Goal: Understand process/instructions: Learn about a topic

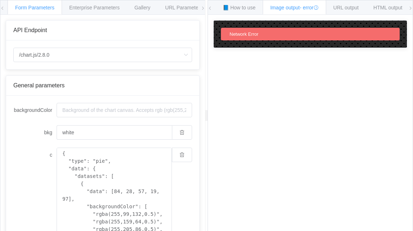
click at [172, 88] on div "General parameters" at bounding box center [102, 85] width 179 height 6
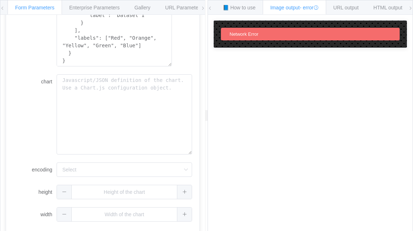
scroll to position [236, 0]
click at [234, 62] on div "How to maximize Image Charts in 3 steps Read the step-by-[PERSON_NAME] to the I…" at bounding box center [310, 128] width 205 height 227
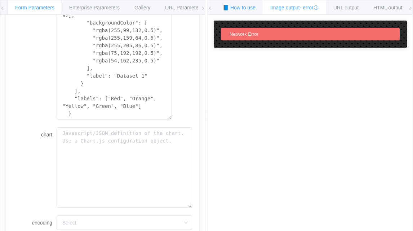
scroll to position [184, 0]
click at [238, 5] on span "📘 How to use" at bounding box center [239, 8] width 33 height 6
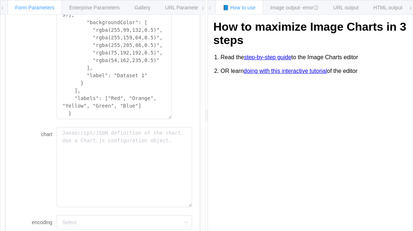
click at [249, 57] on link "step-by-step guide" at bounding box center [268, 57] width 48 height 6
click at [270, 68] on link "doing with this interactive tutorial" at bounding box center [285, 71] width 83 height 6
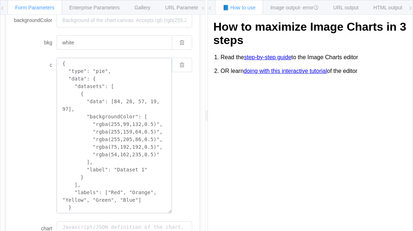
scroll to position [54, 0]
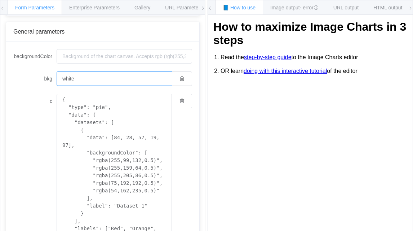
click at [100, 77] on input "white" at bounding box center [114, 78] width 115 height 14
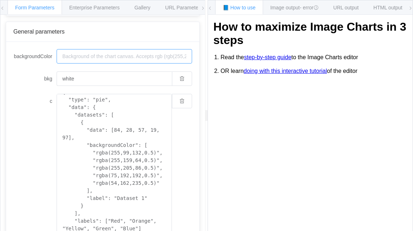
click at [99, 53] on input "backgroundColor" at bounding box center [124, 56] width 135 height 14
click at [68, 57] on input "backgroundColor" at bounding box center [124, 56] width 135 height 14
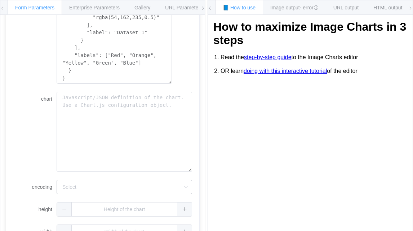
scroll to position [236, 0]
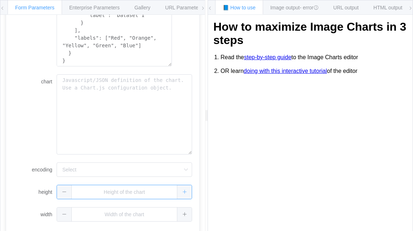
click at [174, 191] on div at bounding box center [124, 192] width 135 height 14
type input "1"
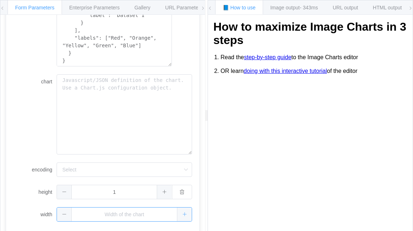
click at [178, 214] on div at bounding box center [124, 214] width 135 height 14
type input "1"
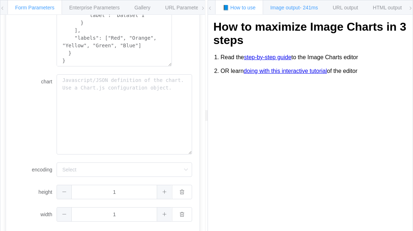
click at [272, 8] on span "Image output - 241ms" at bounding box center [294, 8] width 48 height 6
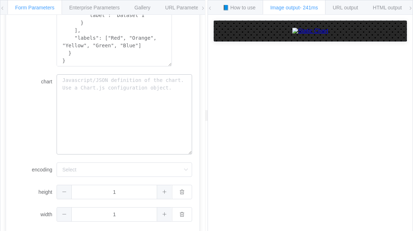
scroll to position [234, 0]
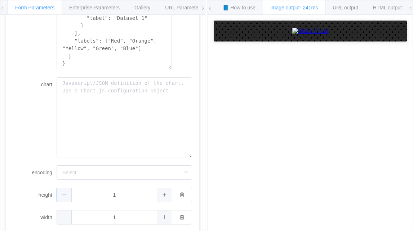
click at [67, 189] on span at bounding box center [64, 195] width 15 height 14
type input "0"
click at [58, 220] on span at bounding box center [64, 217] width 15 height 14
type input "0"
